Goal: Communication & Community: Answer question/provide support

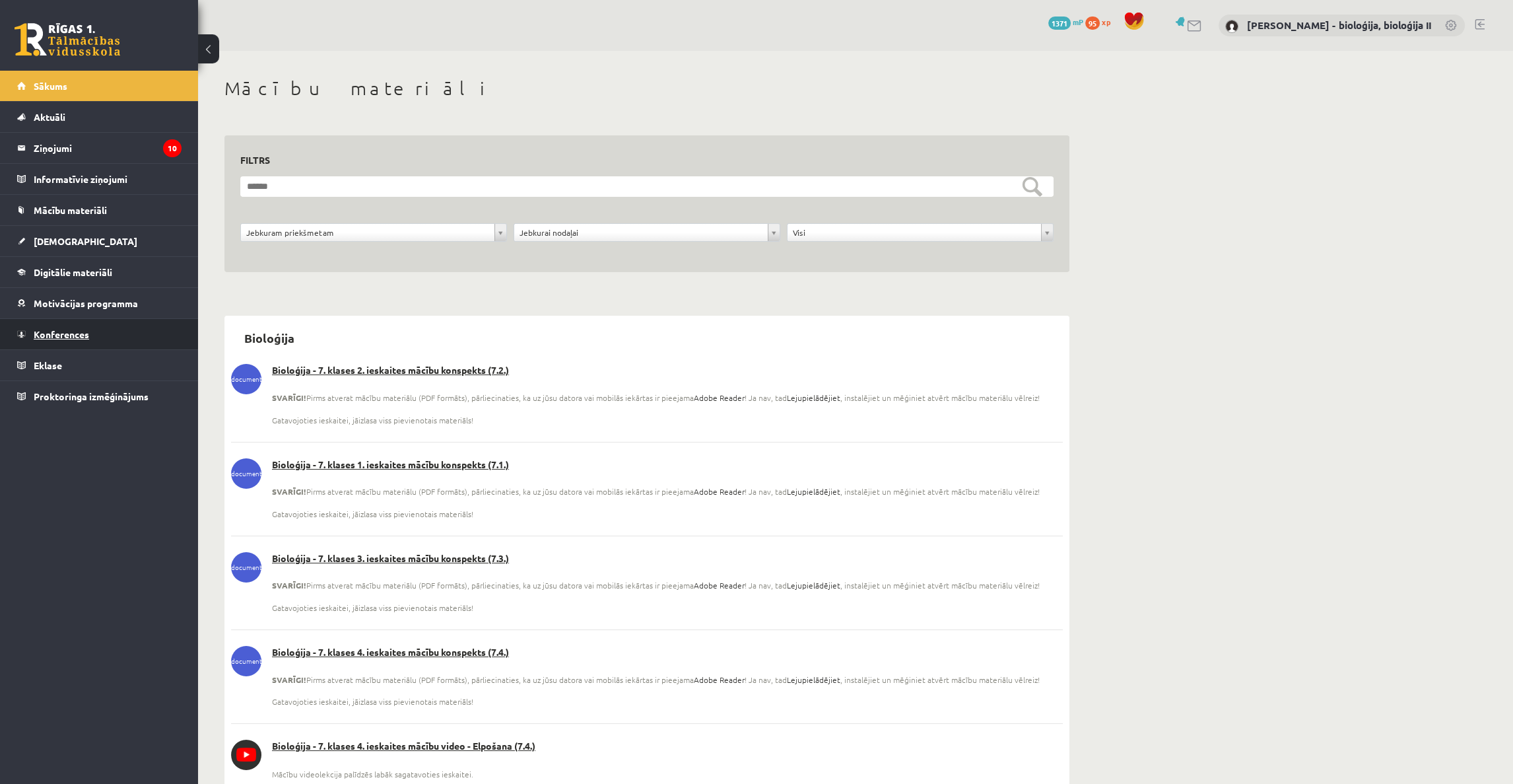
click at [36, 336] on span "Konferences" at bounding box center [61, 334] width 55 height 12
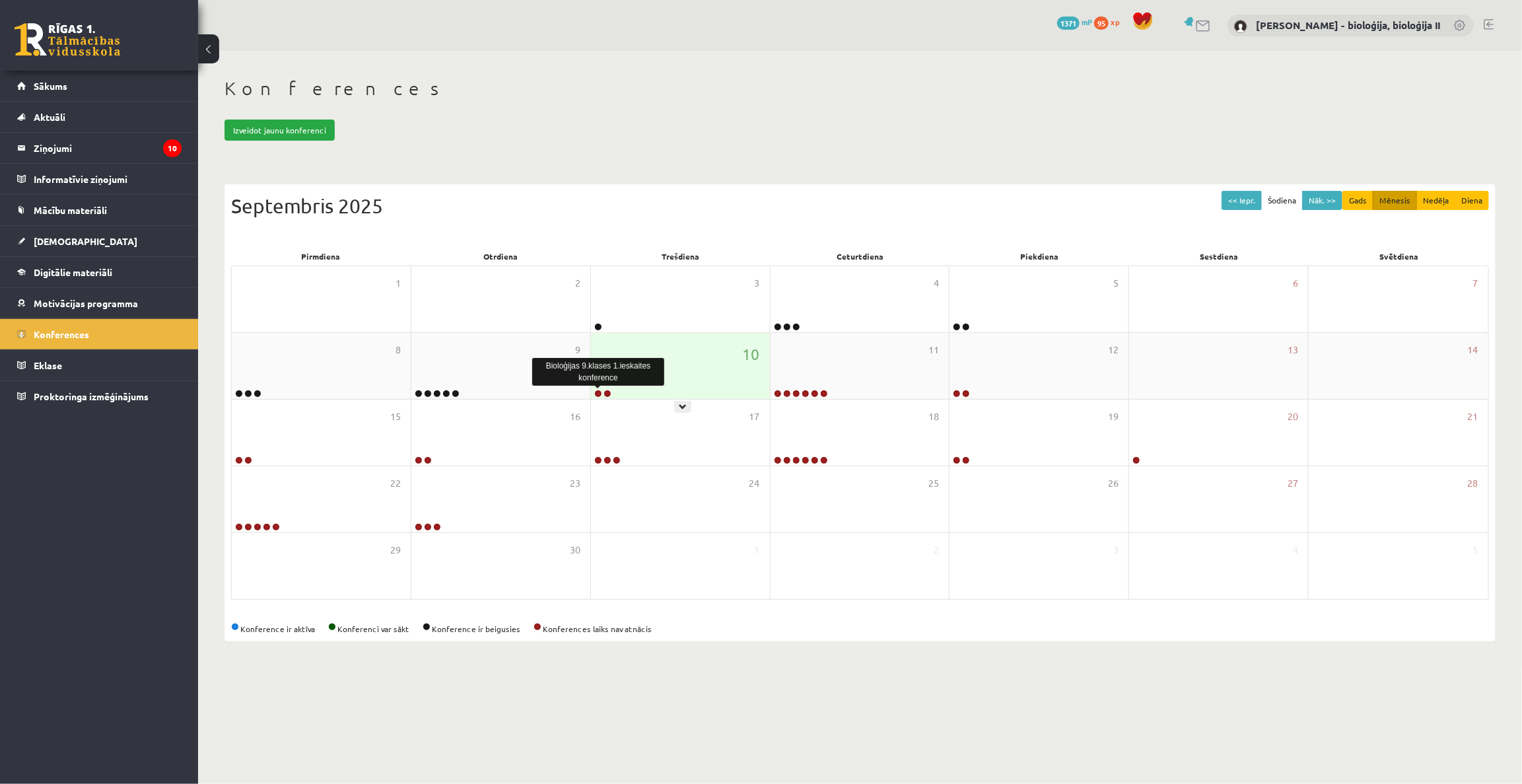
click at [596, 392] on link at bounding box center [598, 393] width 8 height 8
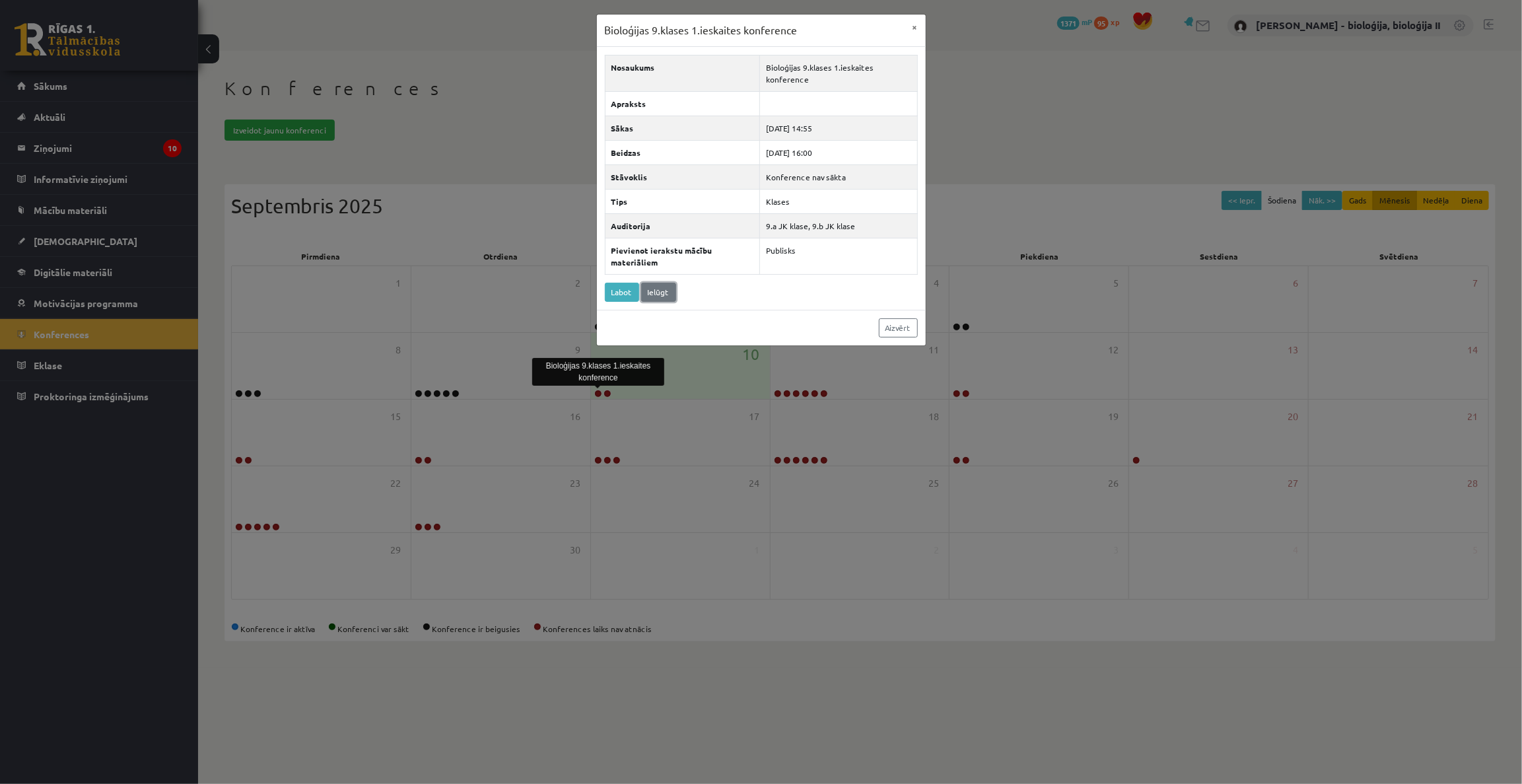
click at [661, 295] on link "Ielūgt" at bounding box center [659, 292] width 35 height 19
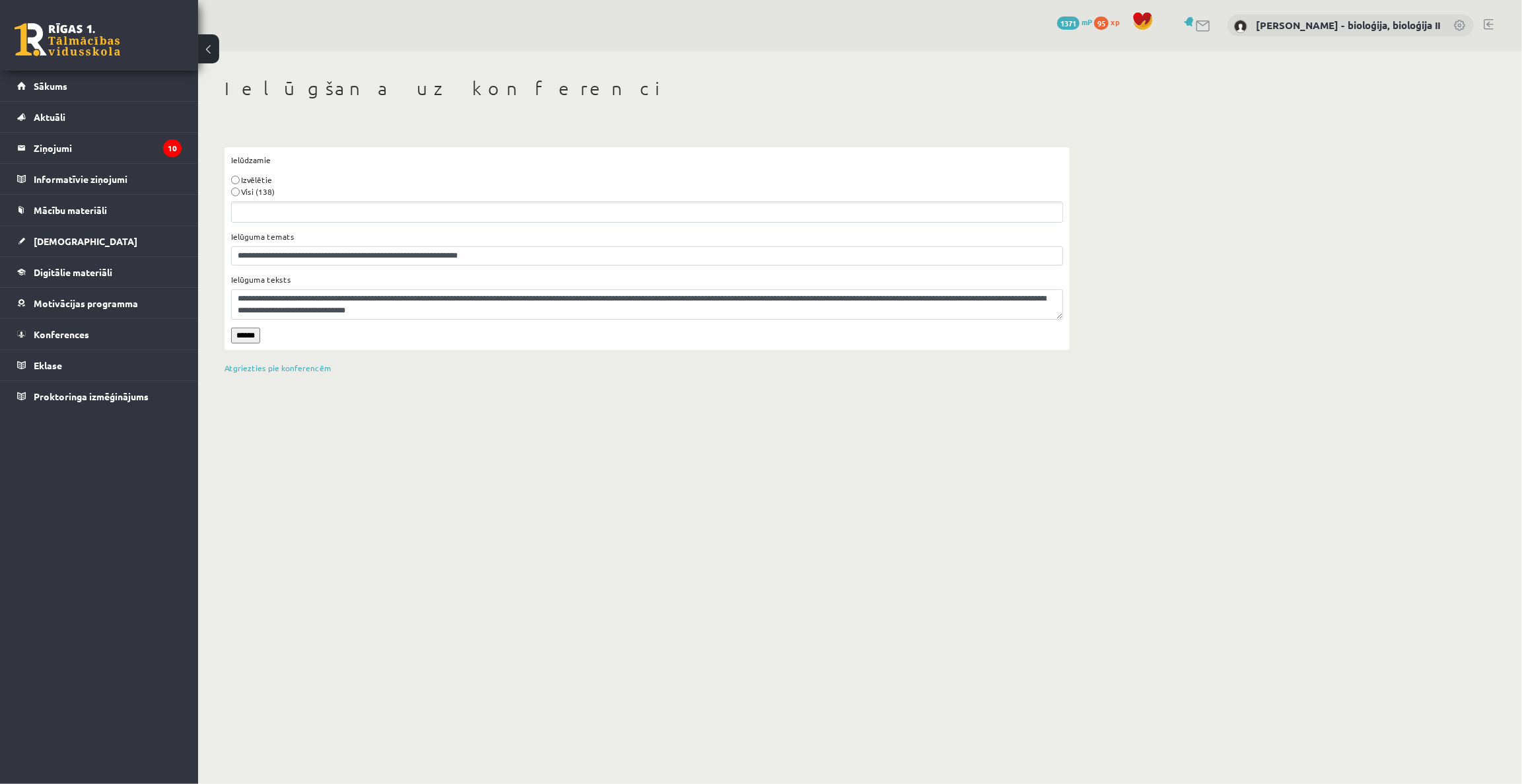
click at [252, 191] on label "Visi (138)" at bounding box center [258, 191] width 33 height 12
click at [252, 336] on input "******" at bounding box center [245, 335] width 29 height 16
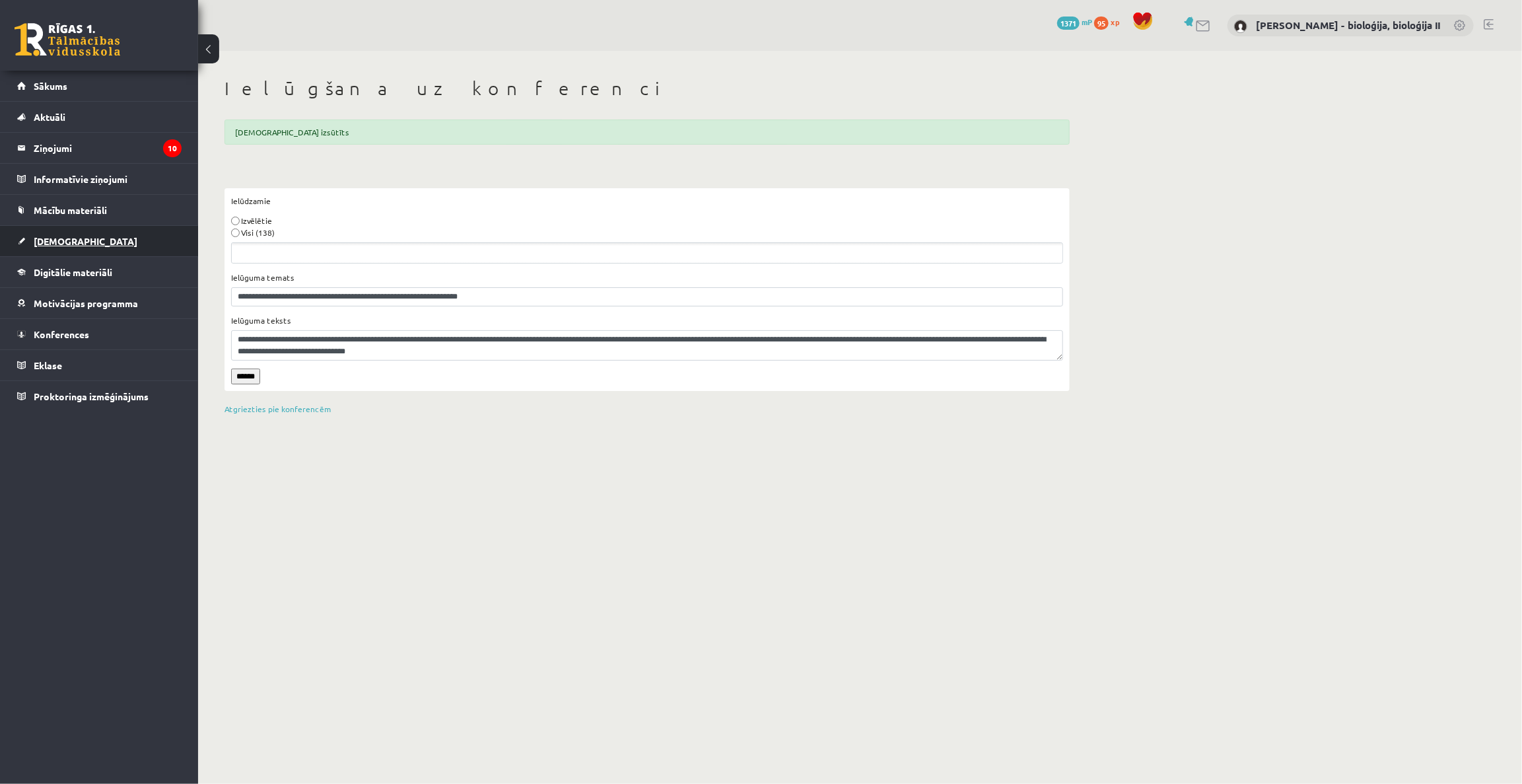
click at [57, 244] on link "[DEMOGRAPHIC_DATA]" at bounding box center [99, 241] width 164 height 30
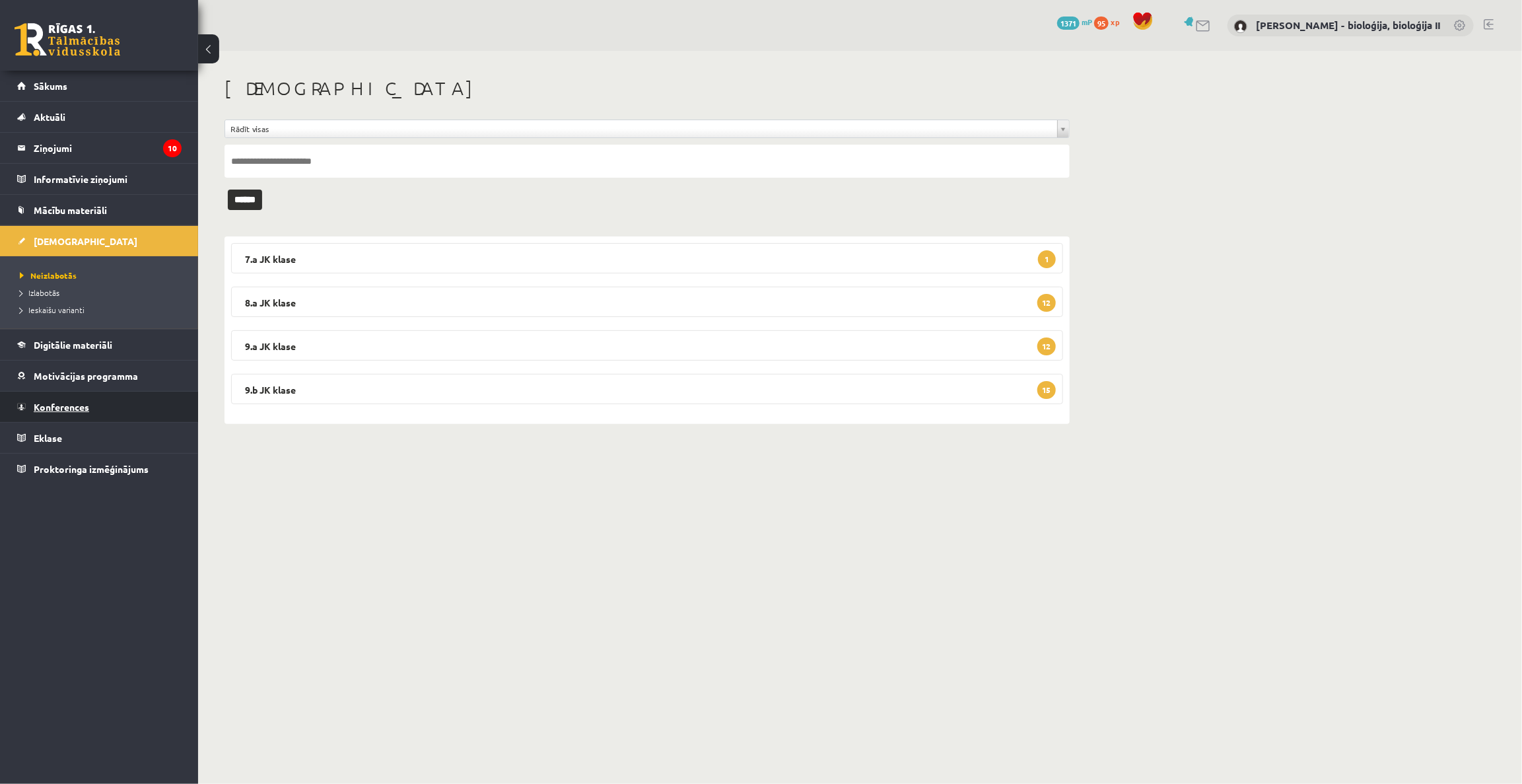
click at [53, 414] on link "Konferences" at bounding box center [99, 407] width 164 height 30
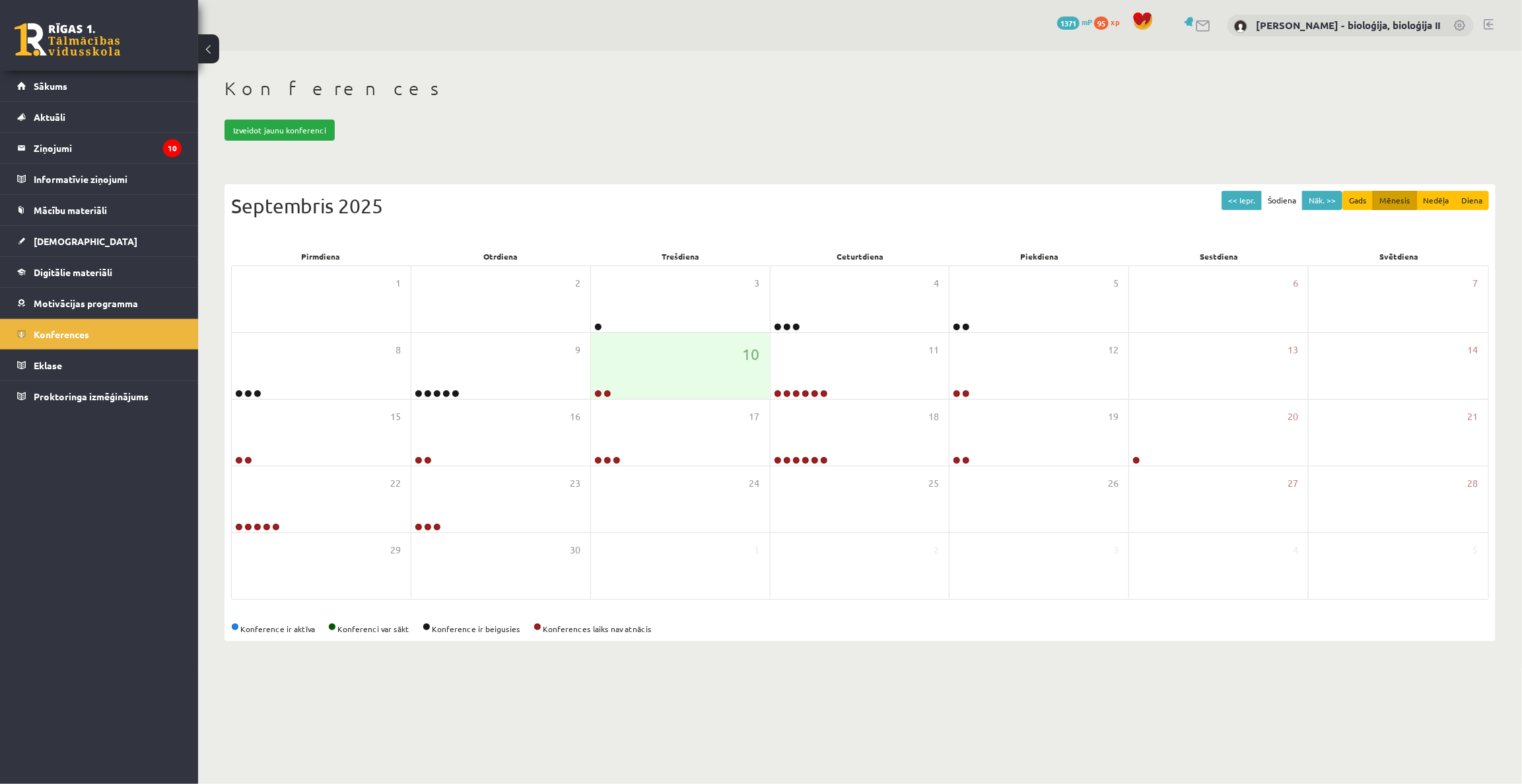
click at [1069, 718] on body "0 Dāvanas 1371 mP 95 xp Elza Saulīte - bioloģija, bioloģija II Sākums Aktuāli K…" at bounding box center [761, 392] width 1522 height 784
click at [68, 152] on legend "Ziņojumi 10" at bounding box center [107, 148] width 148 height 30
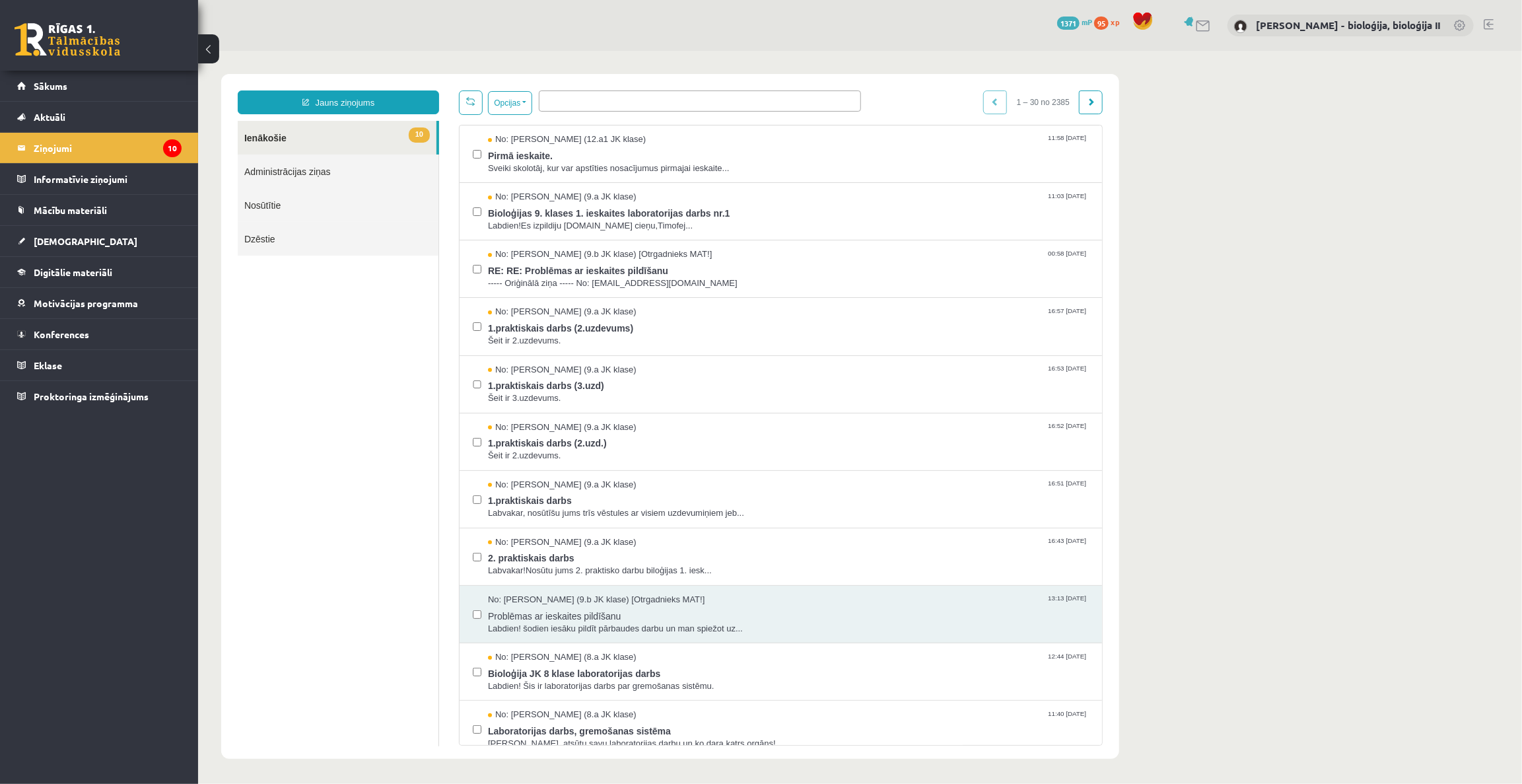
click at [923, 248] on div "No: Sannija Zaļkalne (9.b JK klase) [Otrgadnieks MAT!] 00:58 10/09/2025" at bounding box center [788, 254] width 601 height 12
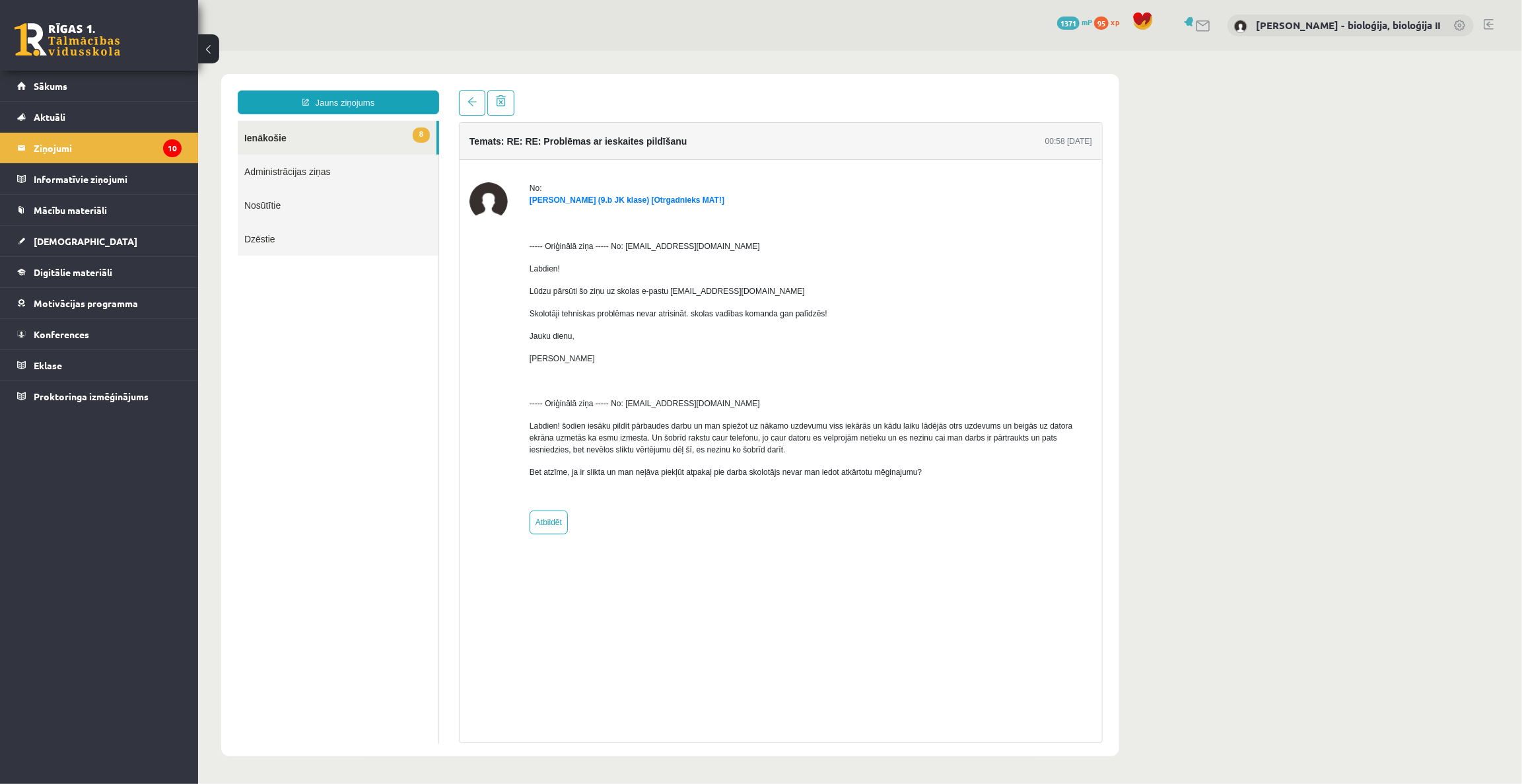
click at [1071, 608] on div "Temats: RE: RE: Problēmas ar ieskaites pildīšanu 00:58 10/09/2025 No: Sannija Z…" at bounding box center [780, 431] width 644 height 621
click at [64, 146] on legend "Ziņojumi 10" at bounding box center [107, 148] width 148 height 30
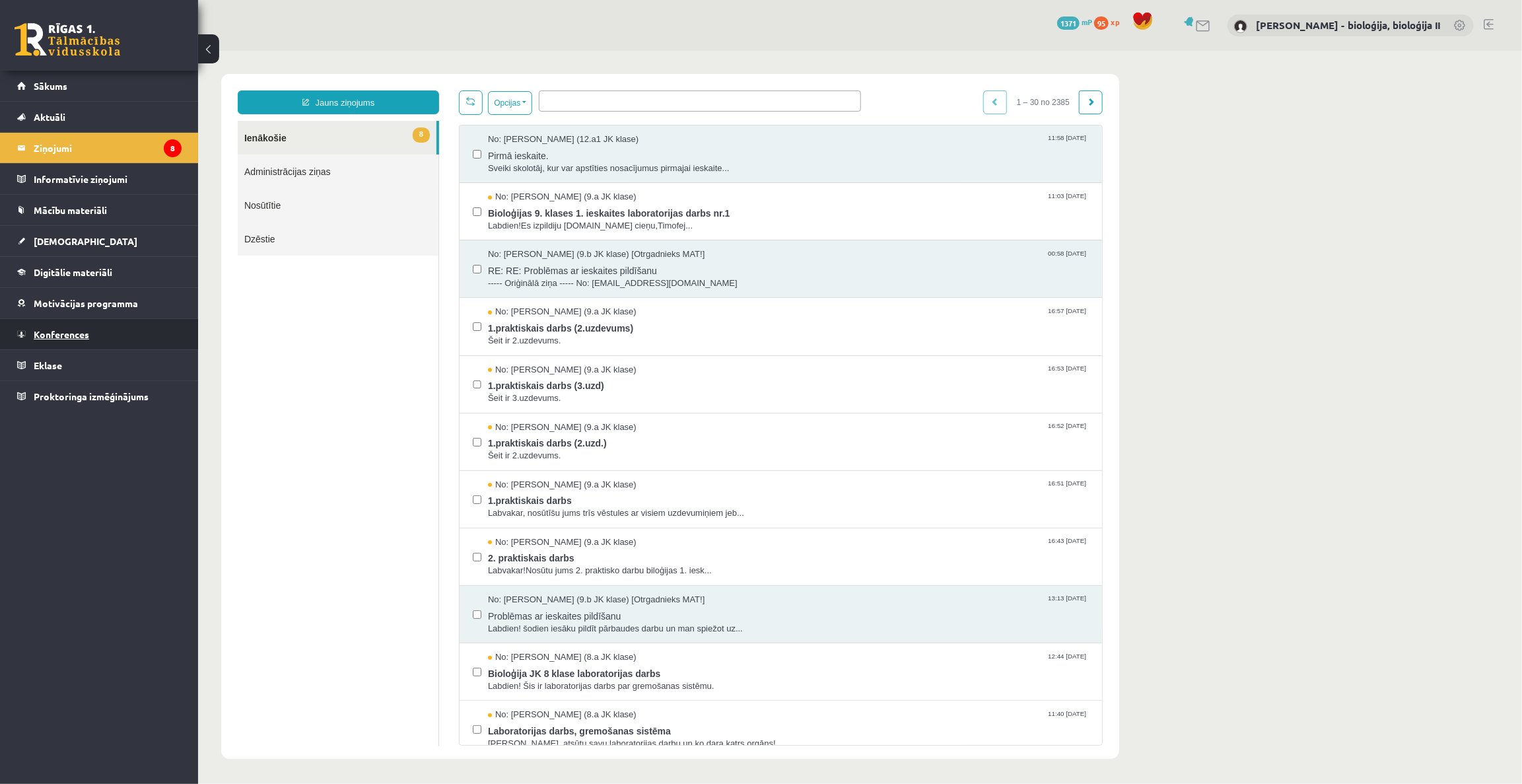
click at [64, 332] on span "Konferences" at bounding box center [61, 334] width 55 height 12
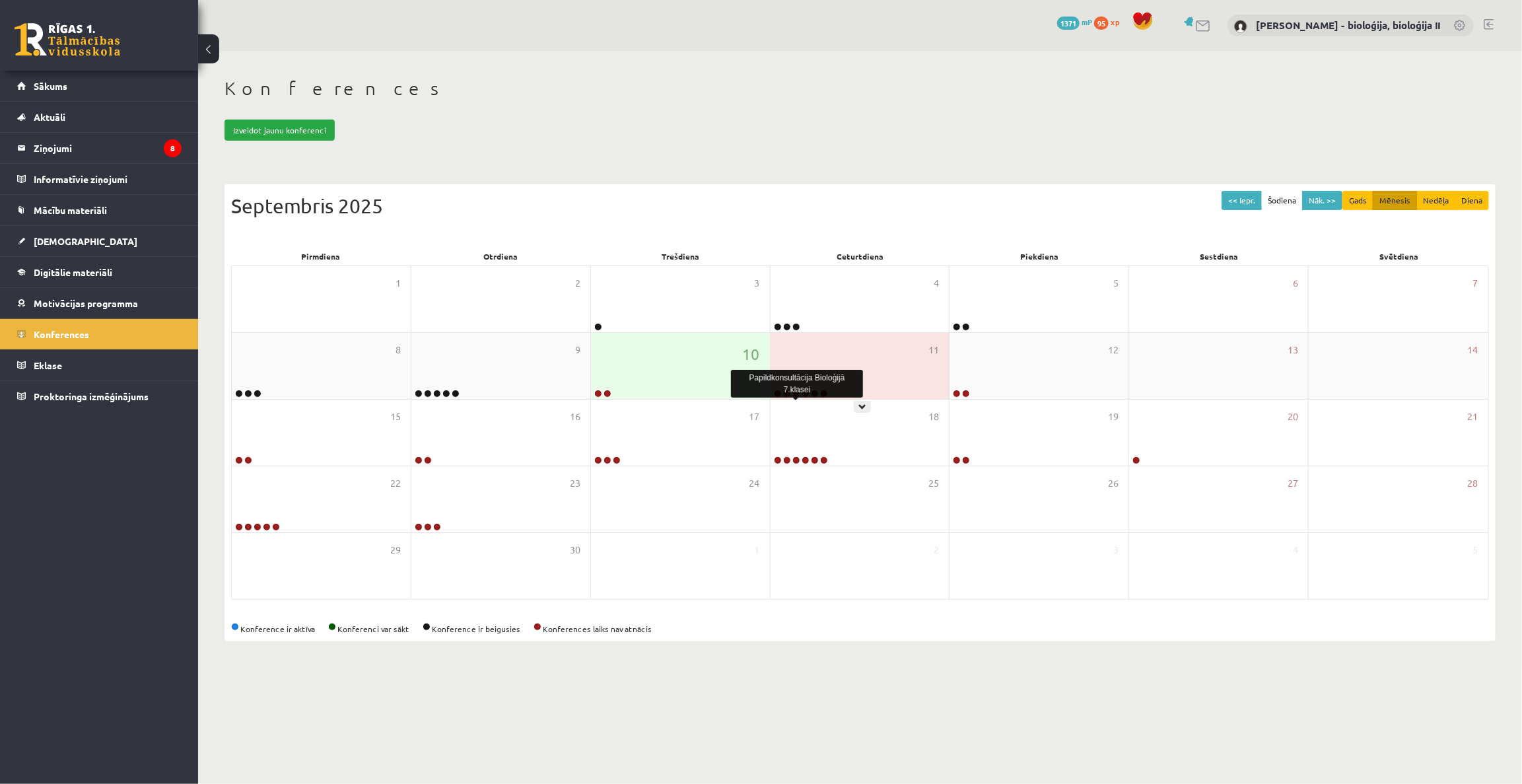
click at [796, 395] on link at bounding box center [797, 393] width 8 height 8
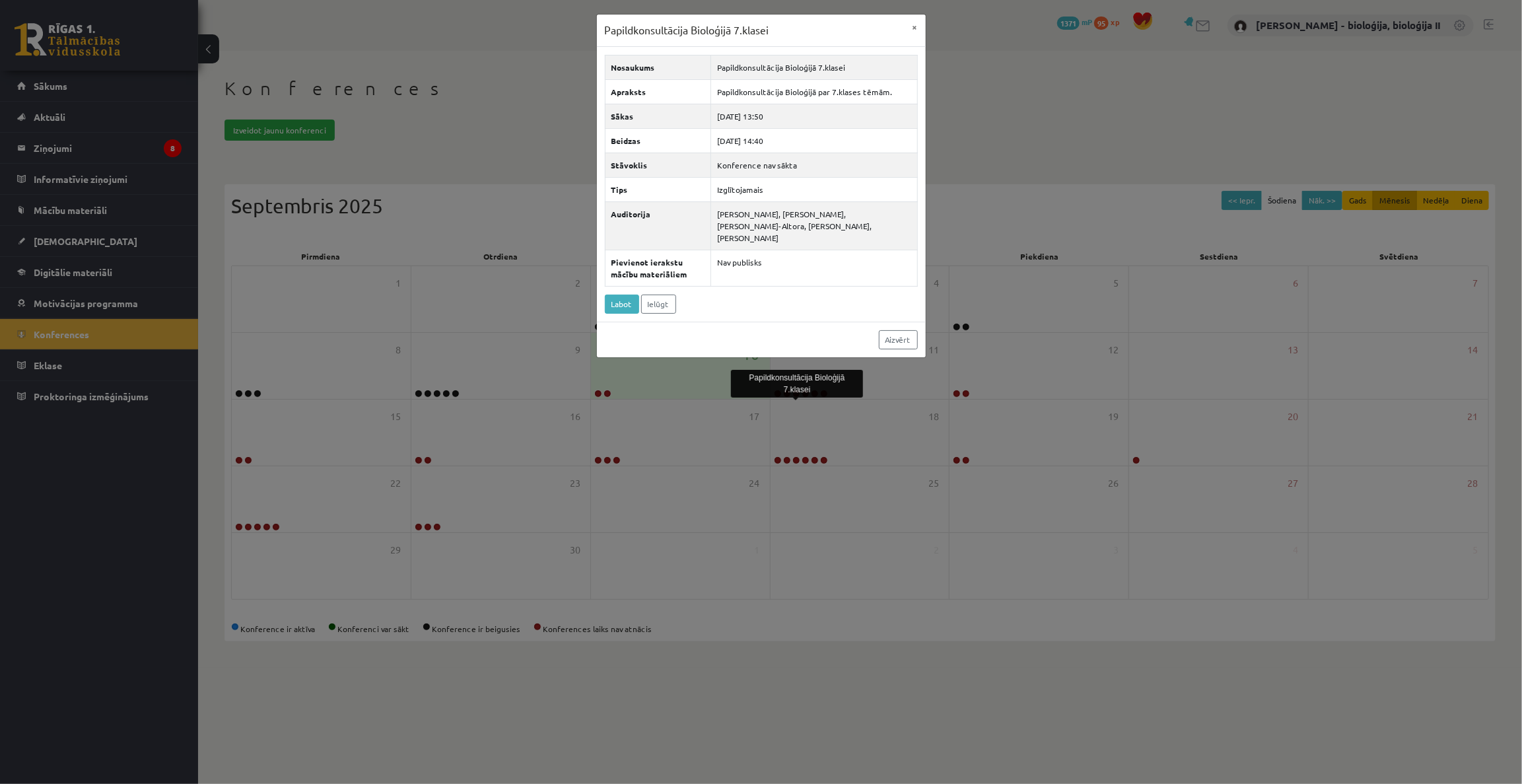
click at [1027, 152] on div "Papildkonsultācija Bioloģijā 7.klasei × Nosaukums Papildkonsultācija Bioloģijā …" at bounding box center [761, 392] width 1522 height 784
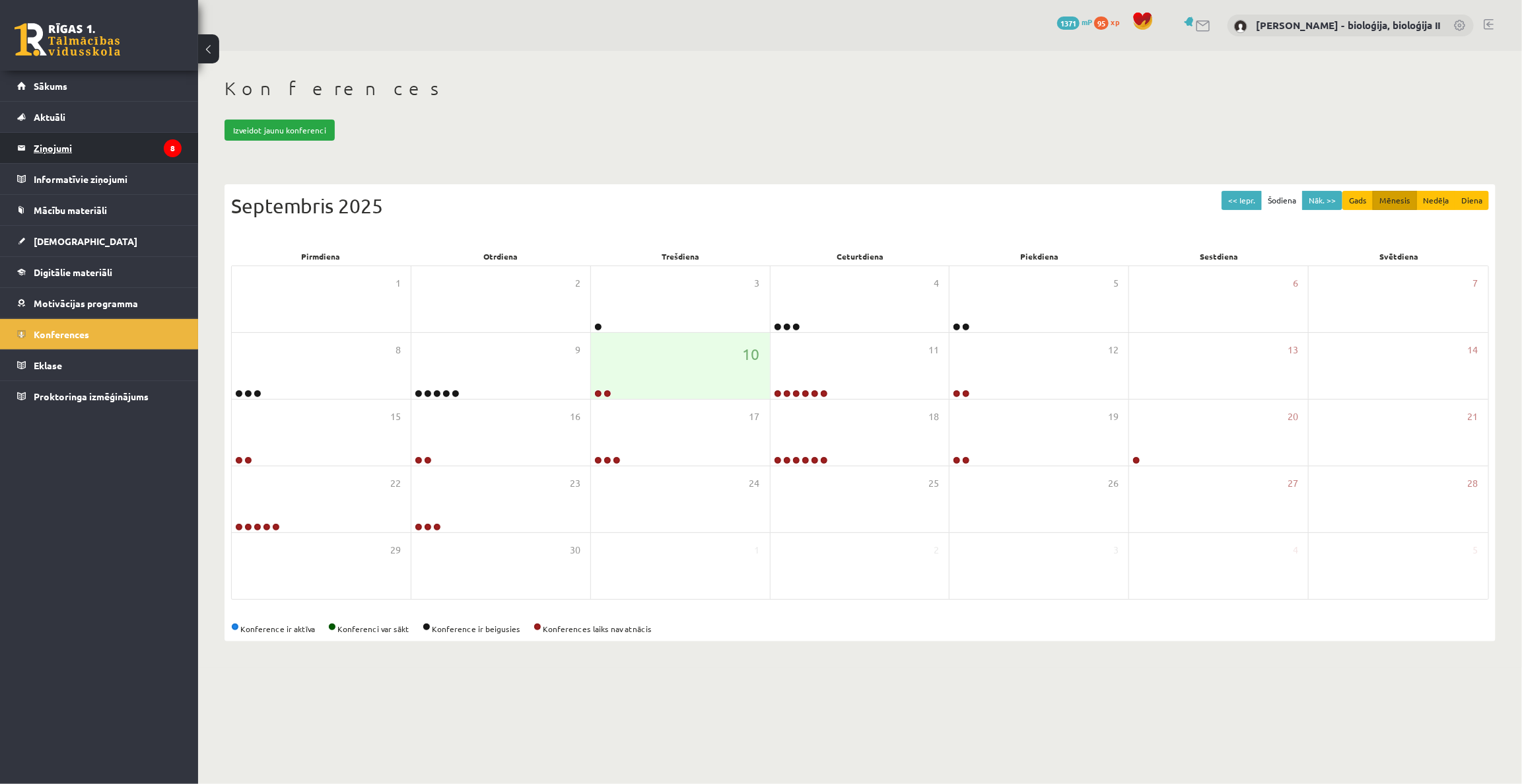
click at [86, 144] on legend "Ziņojumi 8" at bounding box center [107, 148] width 148 height 30
